Goal: Task Accomplishment & Management: Complete application form

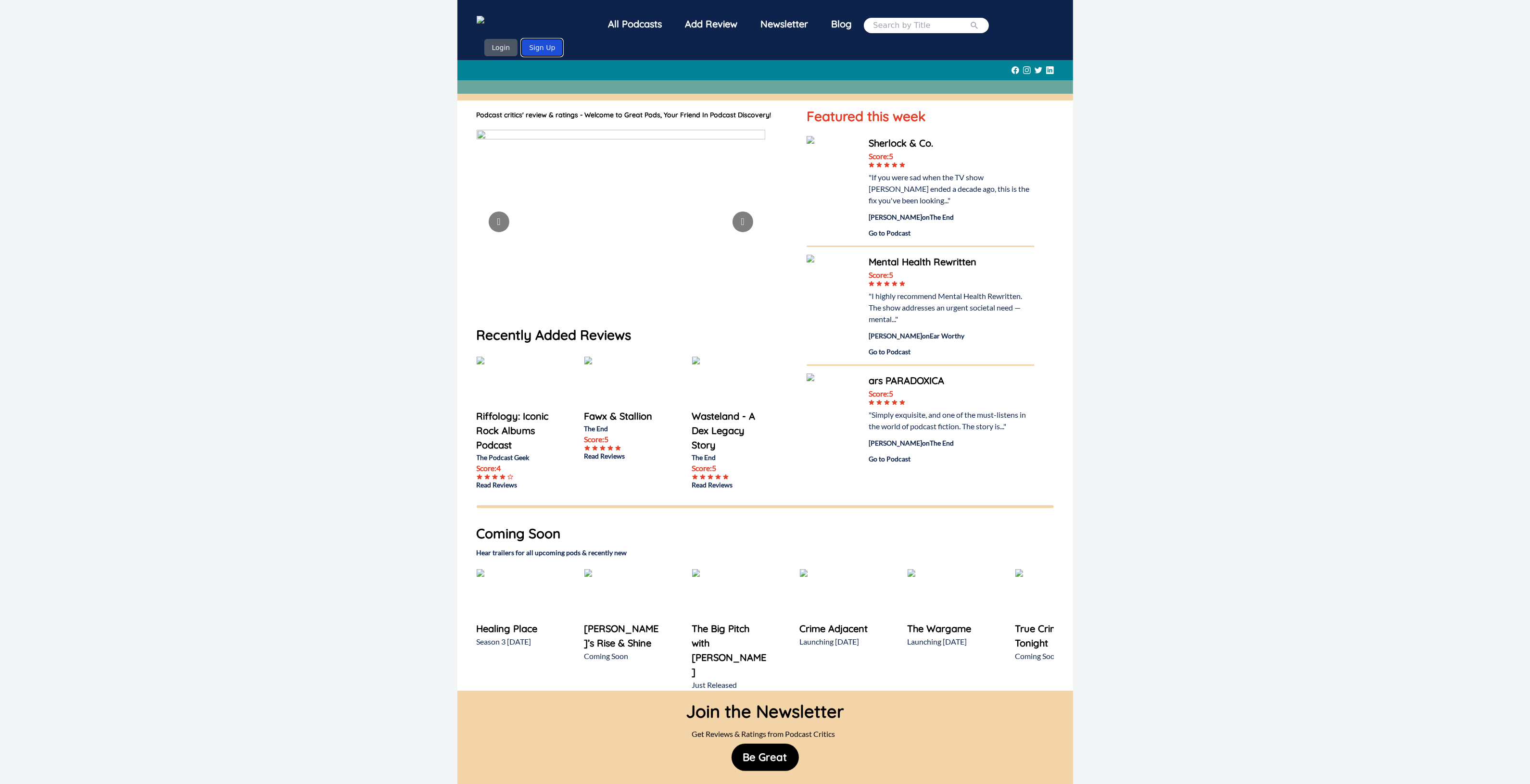
click at [543, 52] on button "Sign Up" at bounding box center [542, 47] width 41 height 17
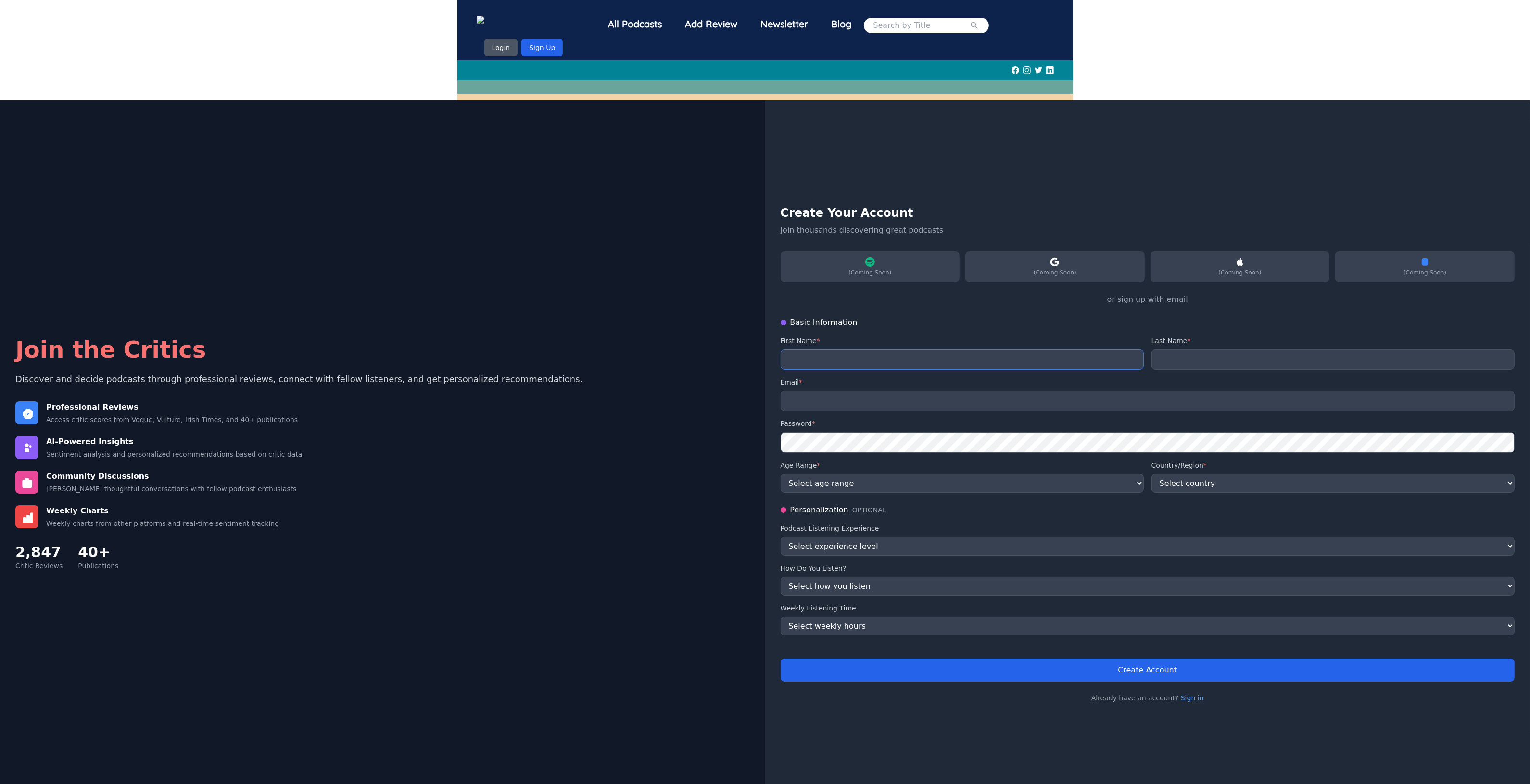
click at [891, 361] on input "text" at bounding box center [962, 359] width 363 height 20
click at [1170, 359] on input "text" at bounding box center [1333, 359] width 363 height 20
click at [1032, 392] on input "email" at bounding box center [1148, 401] width 734 height 20
click at [505, 41] on button "Login" at bounding box center [500, 47] width 34 height 17
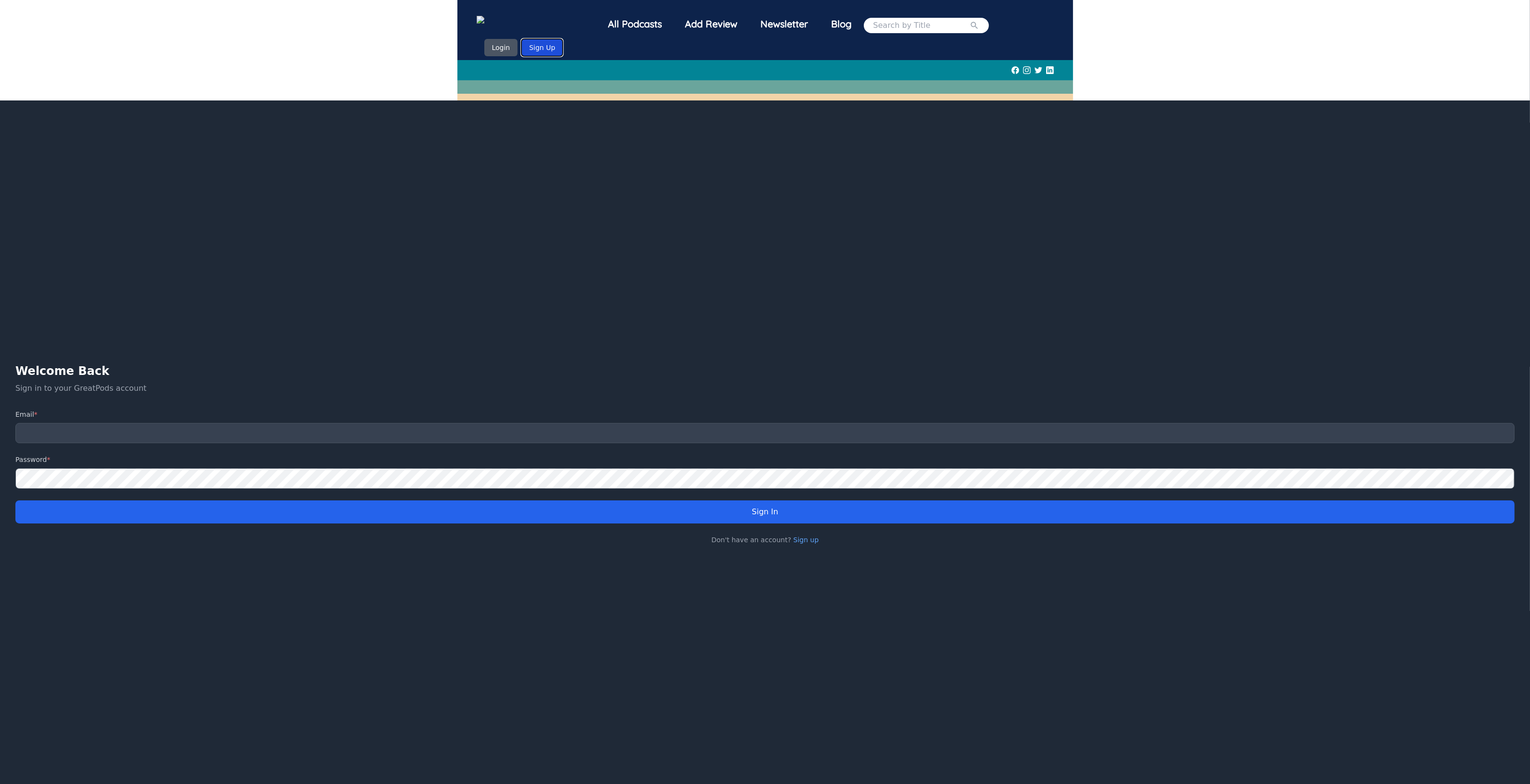
click at [544, 46] on button "Sign Up" at bounding box center [542, 47] width 41 height 17
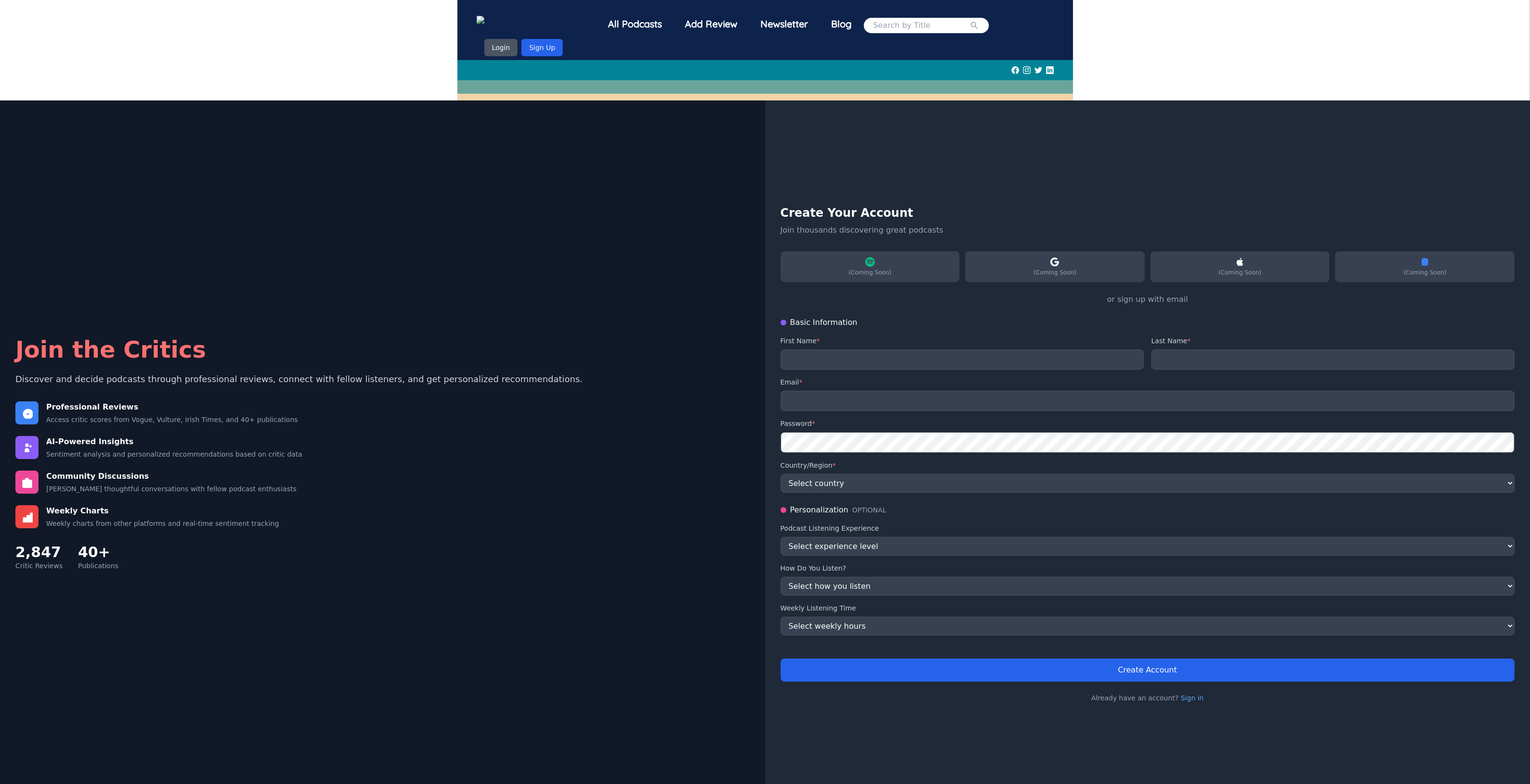
click at [1258, 87] on div "All Podcasts Add Review Newsletter Blog Login Sign Up" at bounding box center [765, 50] width 1530 height 101
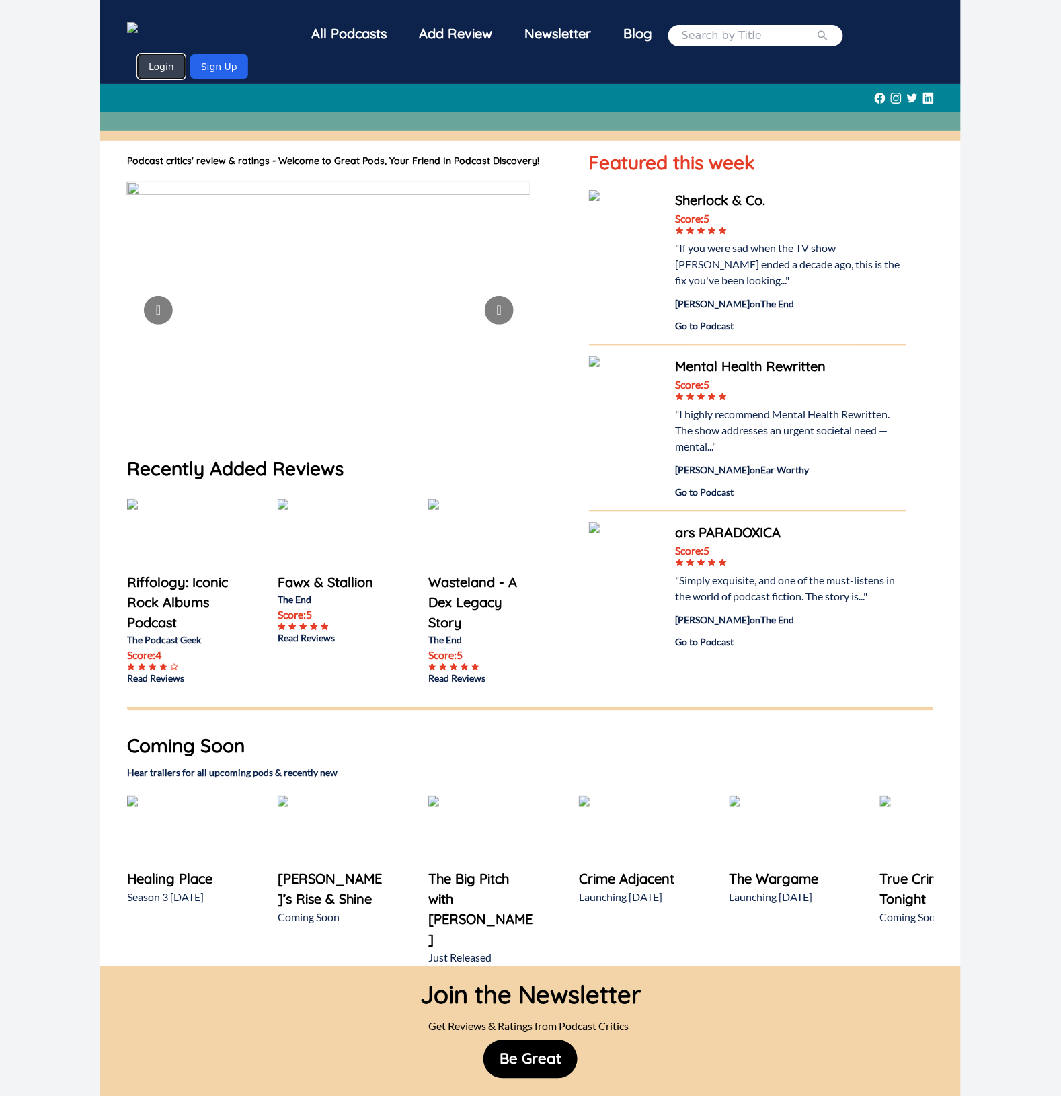
click at [166, 73] on button "Login" at bounding box center [161, 66] width 47 height 24
